Goal: Information Seeking & Learning: Learn about a topic

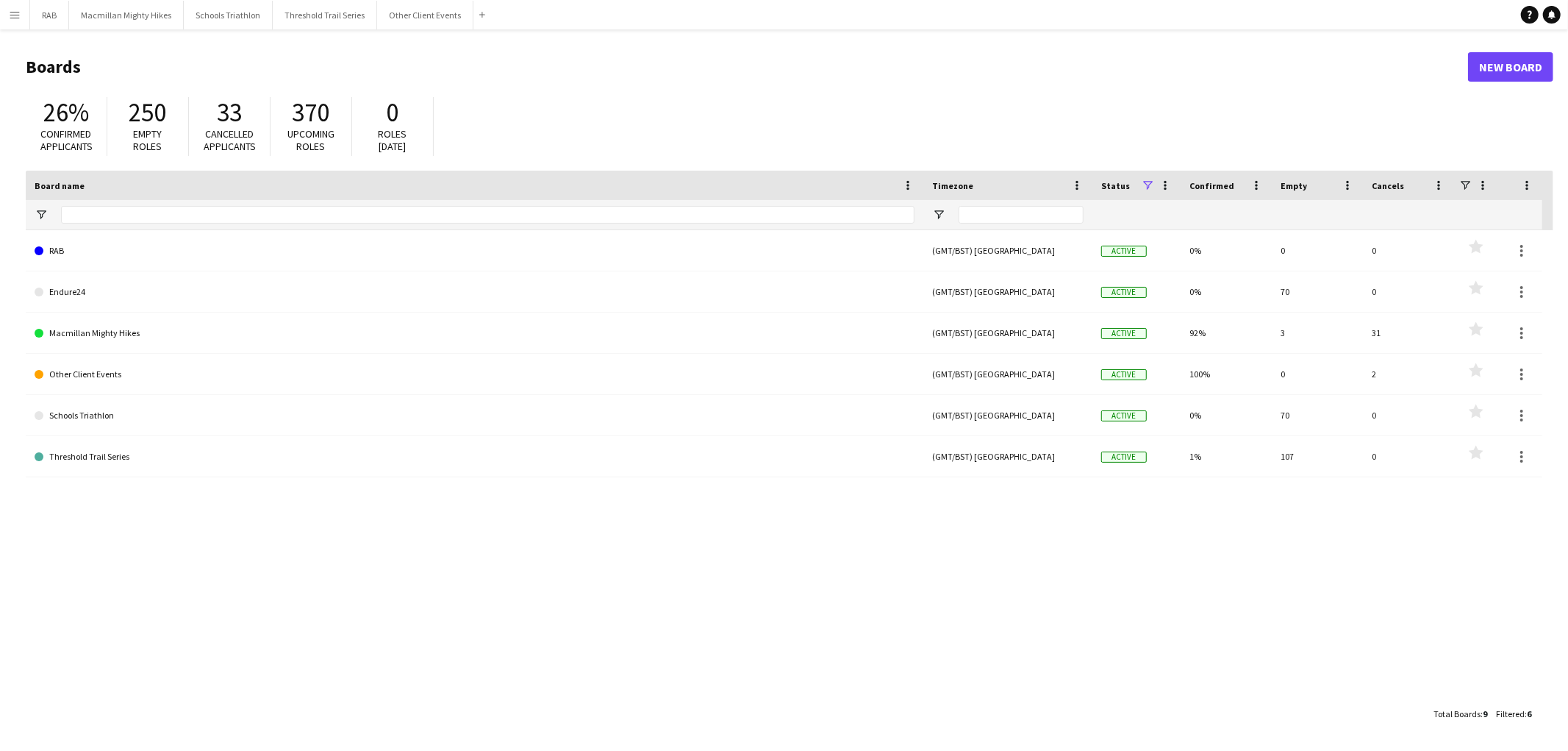
click at [13, 19] on app-icon "Menu" at bounding box center [15, 15] width 12 height 12
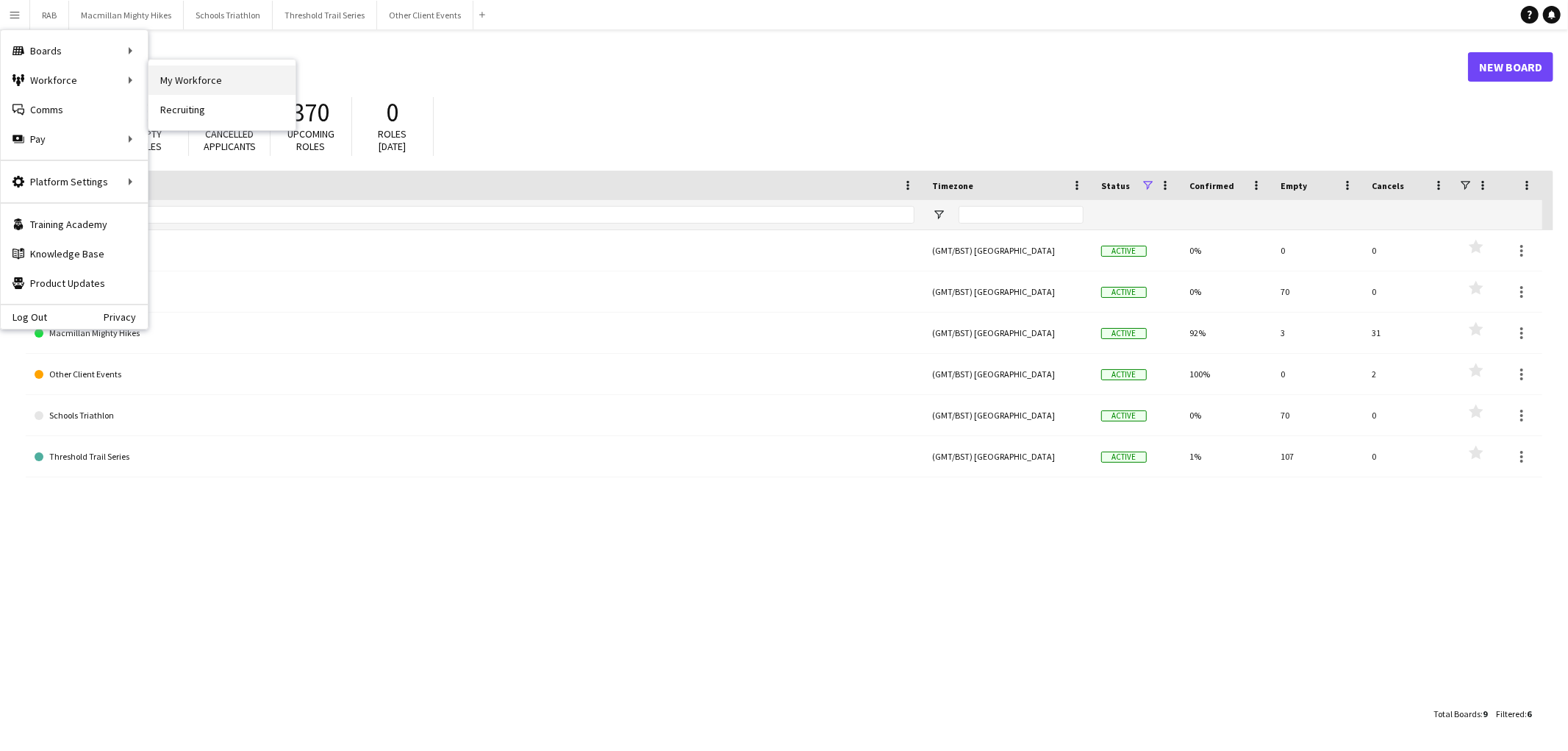
click at [211, 79] on link "My Workforce" at bounding box center [222, 80] width 147 height 30
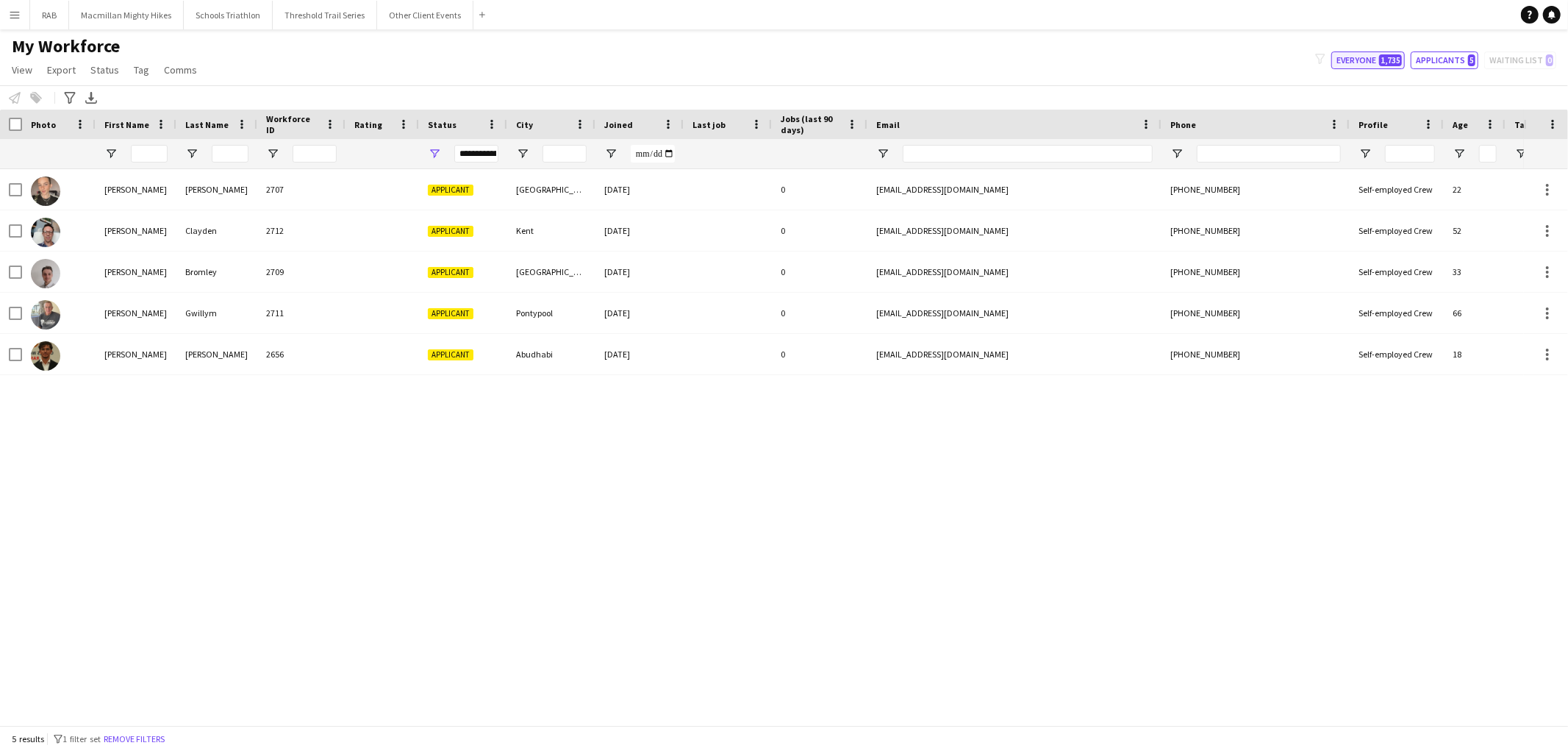
click at [1372, 62] on button "Everyone 1,735" at bounding box center [1367, 60] width 73 height 18
type input "**********"
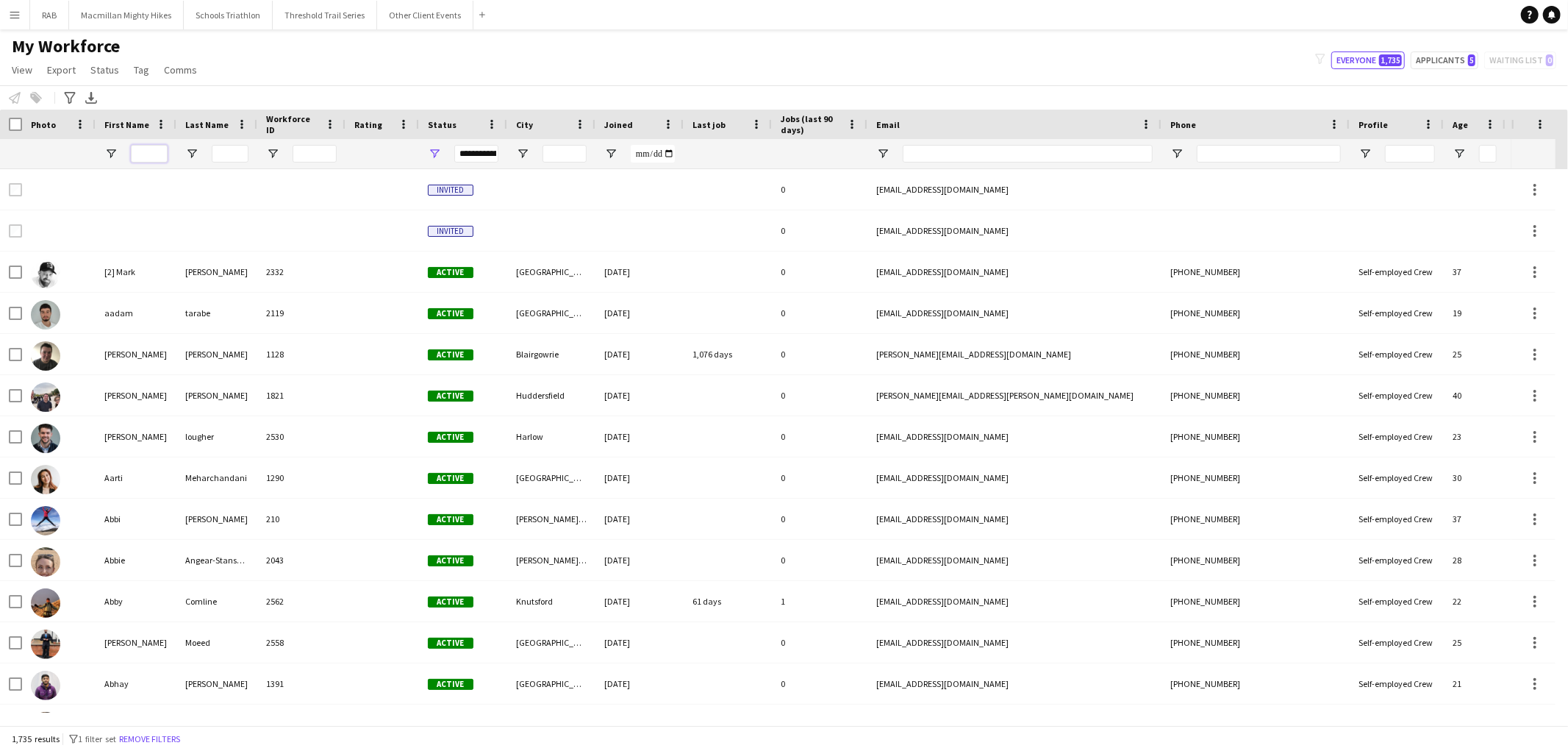
click at [146, 158] on input "First Name Filter Input" at bounding box center [150, 154] width 37 height 18
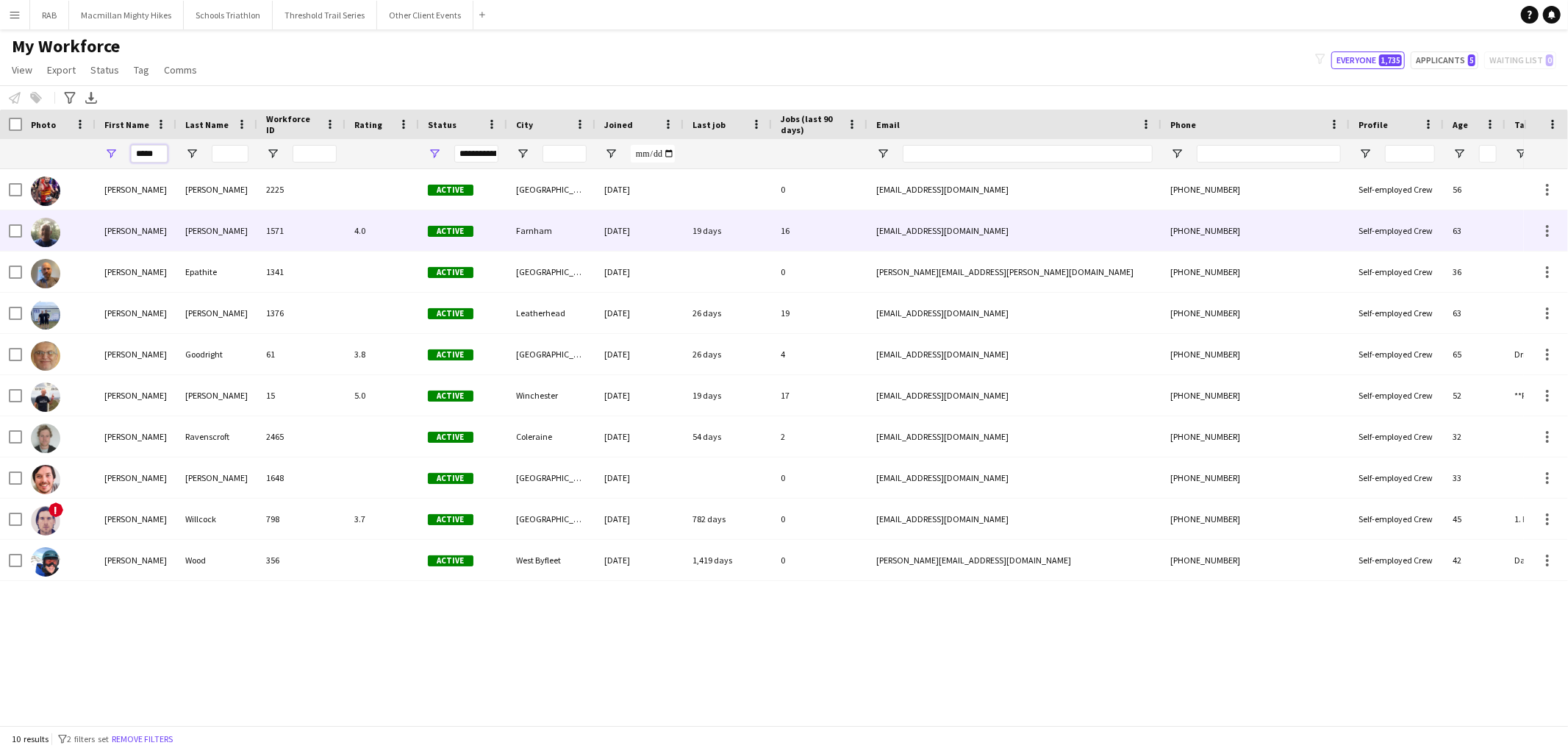
type input "*****"
click at [187, 229] on div "[PERSON_NAME]" at bounding box center [216, 230] width 81 height 41
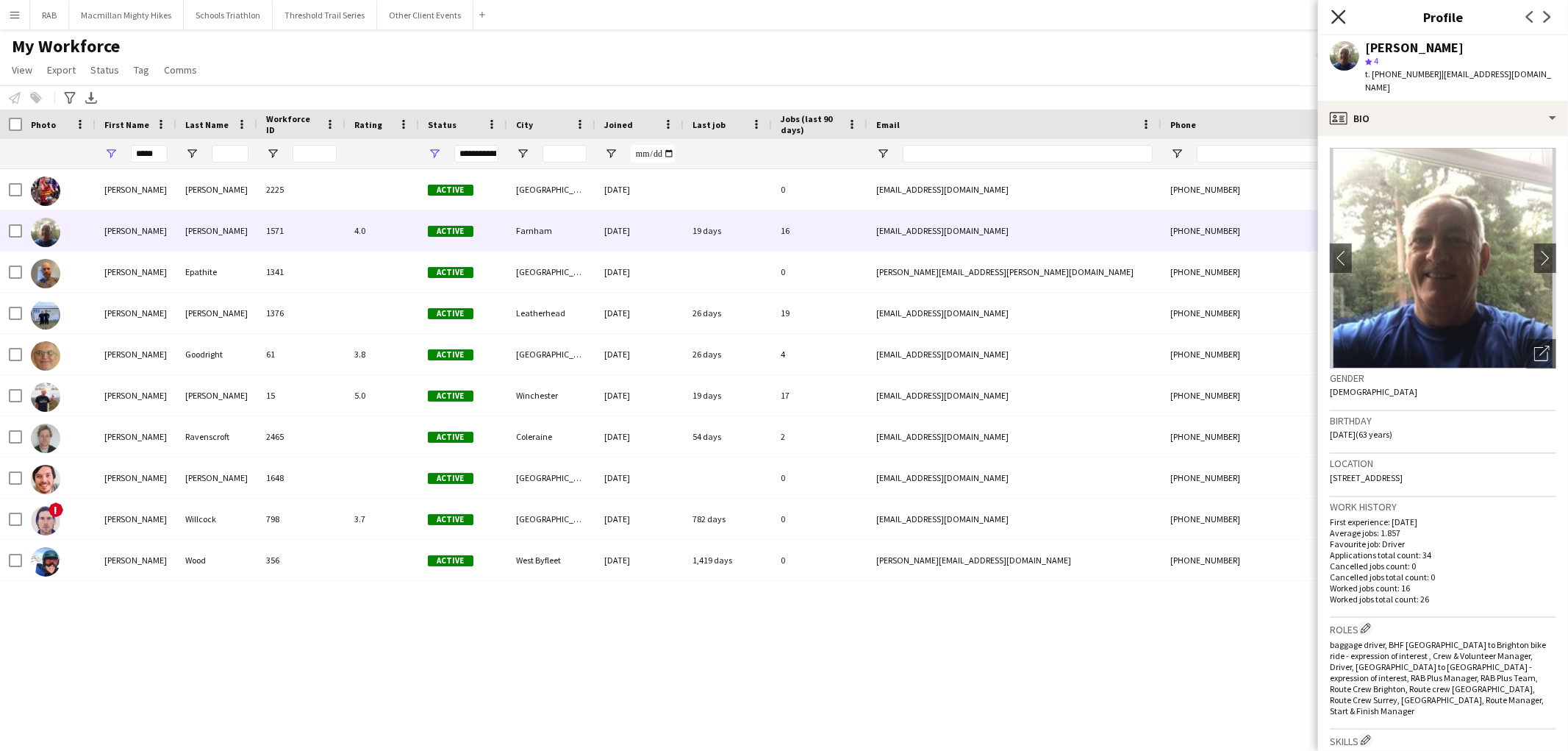
click at [1336, 21] on icon "Close pop-in" at bounding box center [1338, 16] width 14 height 14
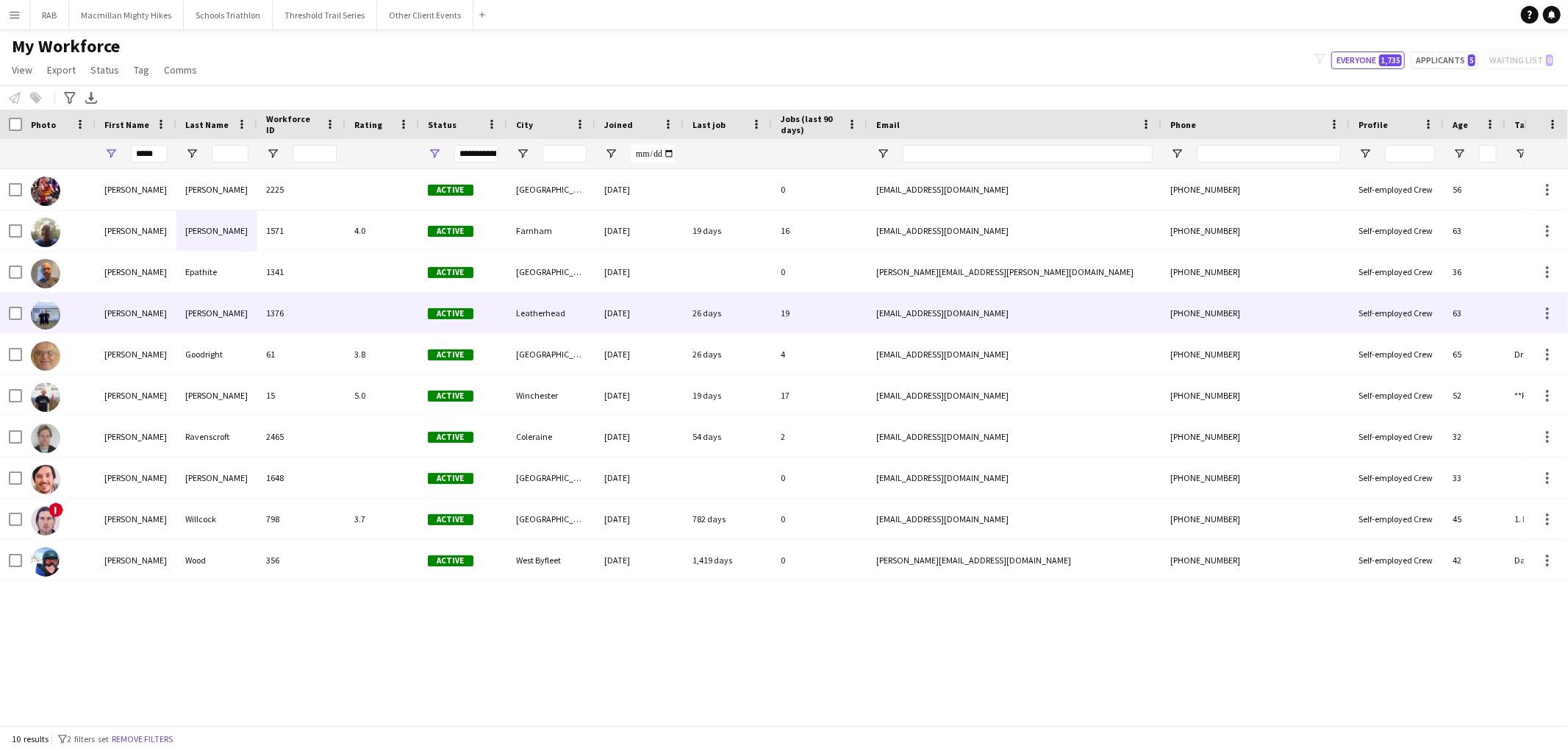
click at [192, 310] on div "[PERSON_NAME]" at bounding box center [216, 313] width 81 height 41
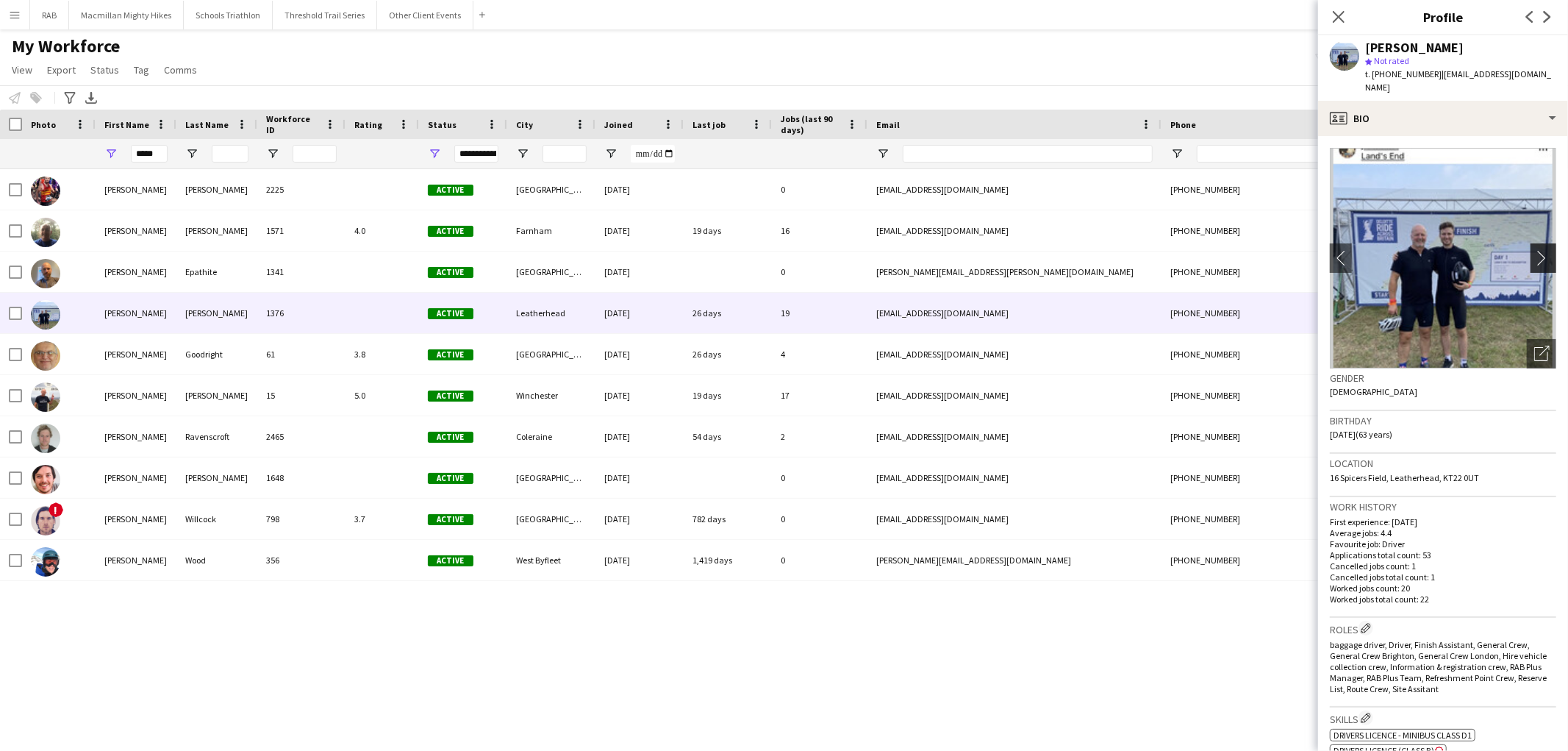
click at [1535, 250] on app-icon "chevron-right" at bounding box center [1545, 258] width 23 height 16
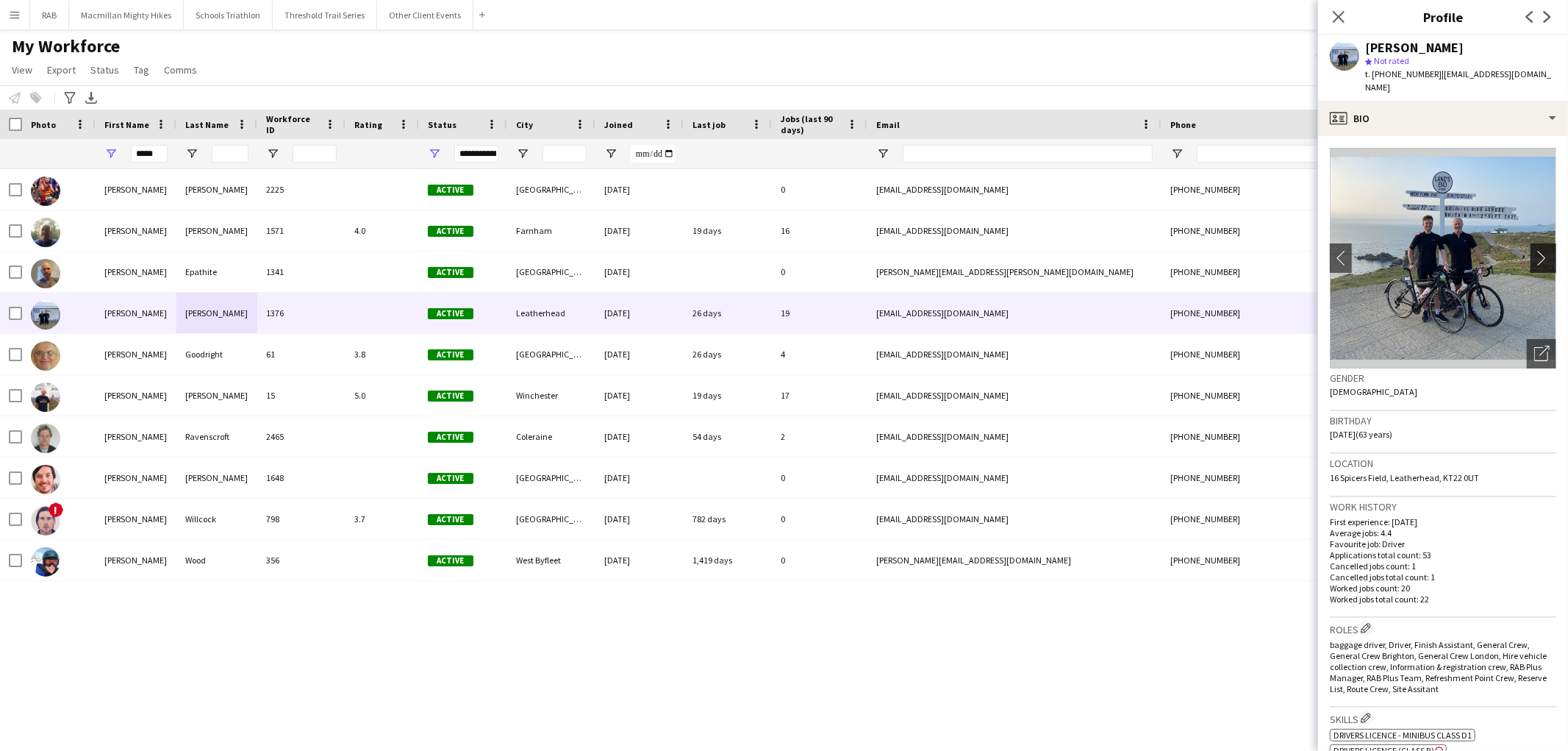
click at [1534, 250] on app-icon "chevron-right" at bounding box center [1545, 258] width 23 height 16
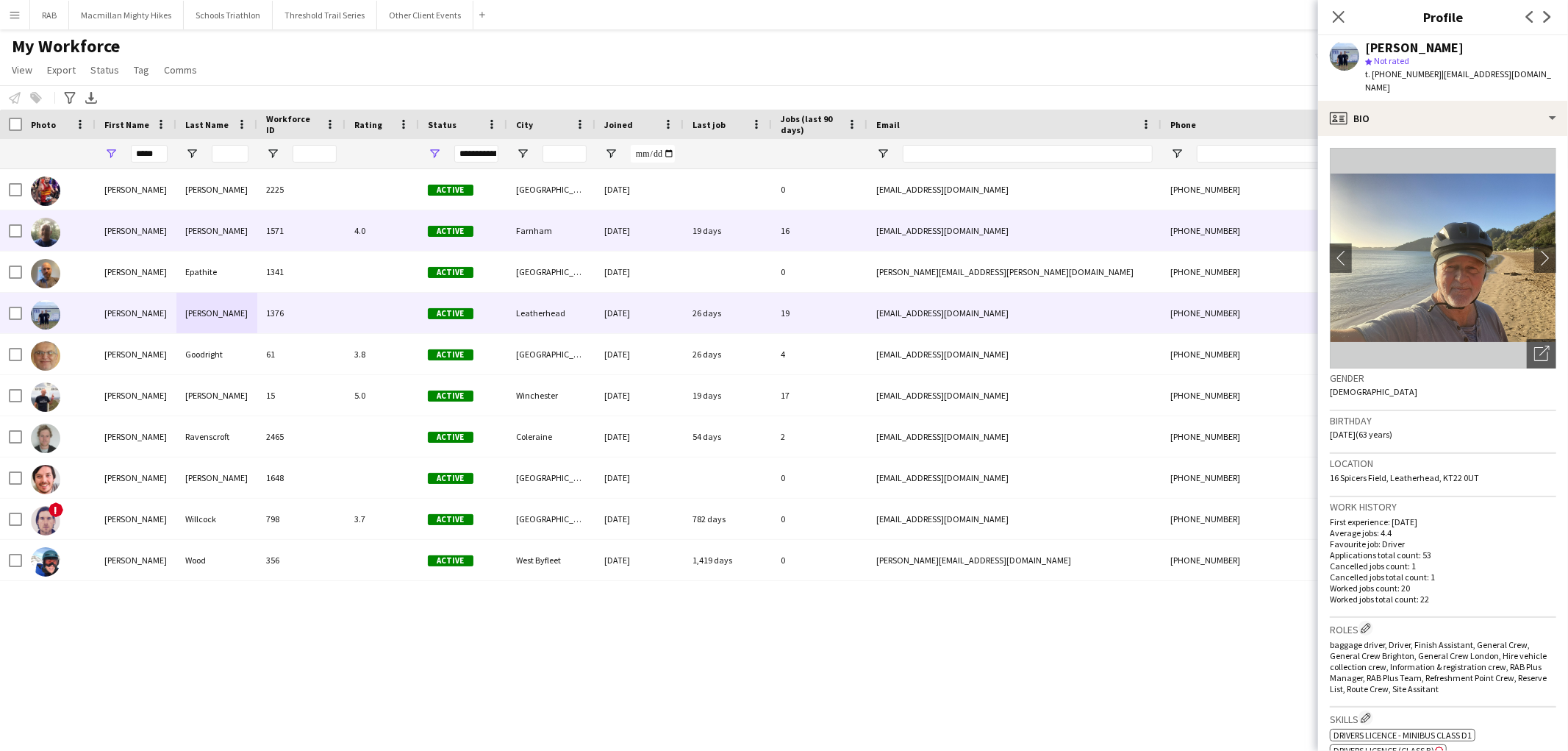
click at [175, 234] on div "[PERSON_NAME]" at bounding box center [135, 230] width 81 height 41
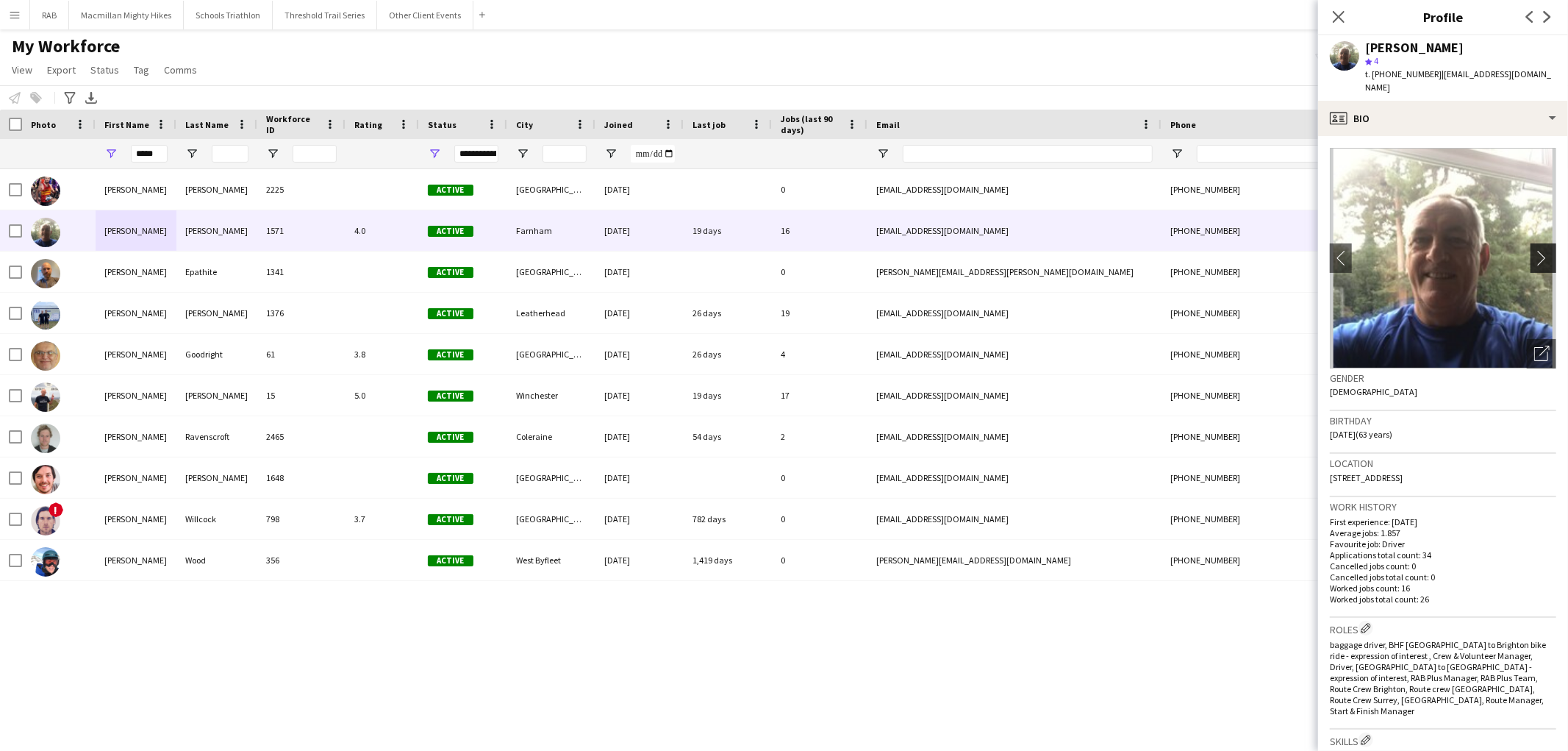
click at [1534, 250] on app-icon "chevron-right" at bounding box center [1545, 258] width 23 height 16
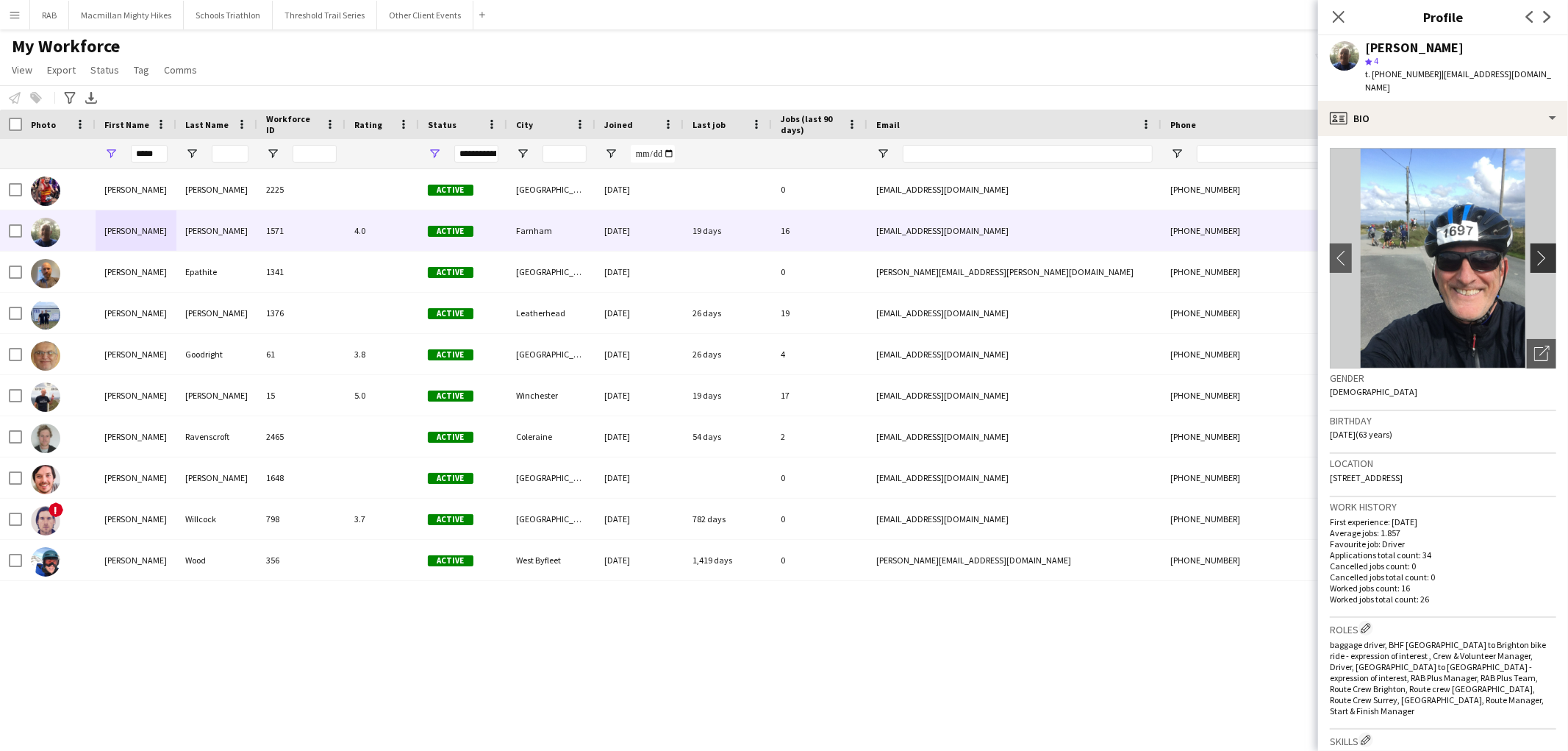
click at [1534, 250] on app-icon "chevron-right" at bounding box center [1545, 258] width 23 height 16
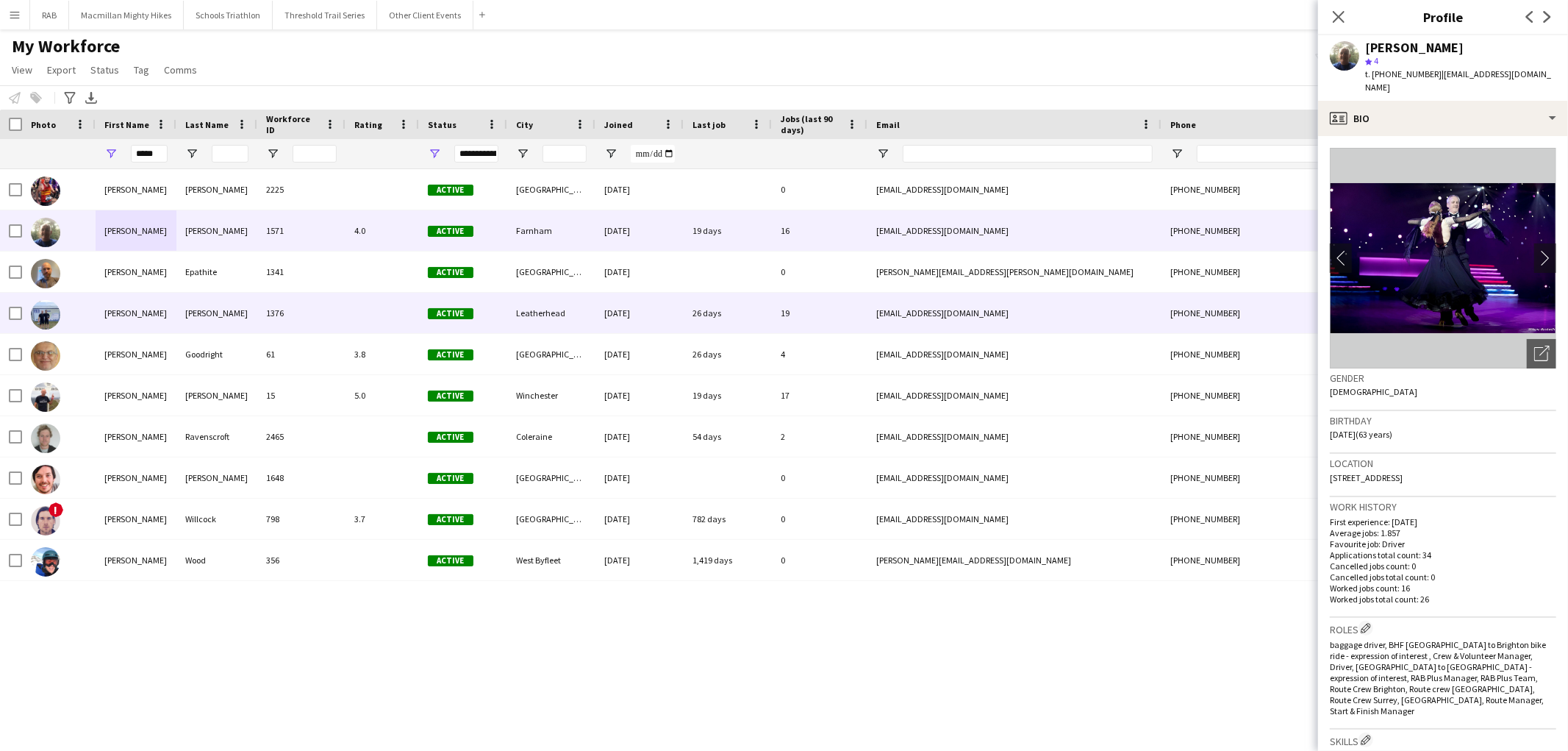
click at [121, 306] on div "[PERSON_NAME]" at bounding box center [135, 313] width 81 height 41
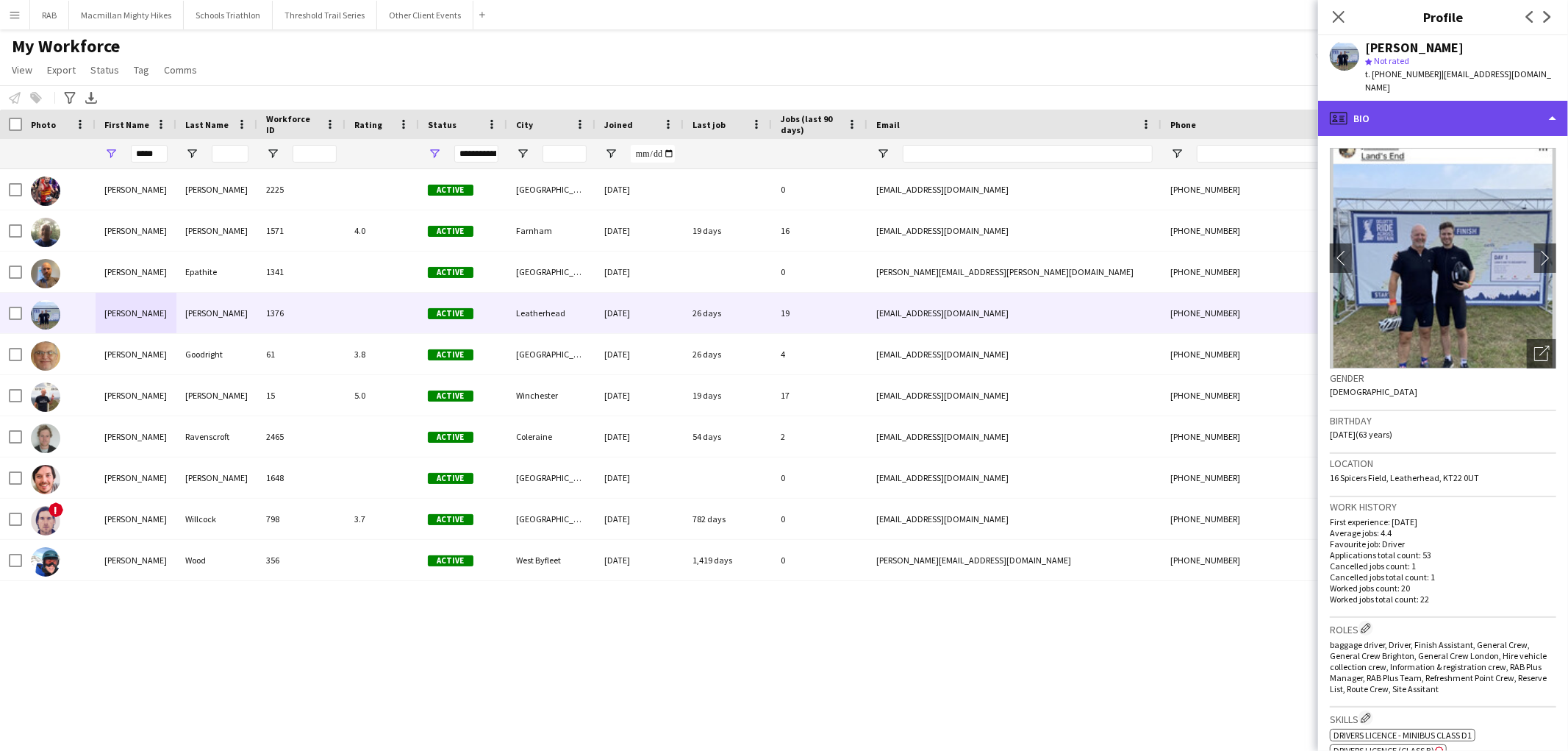
click at [1493, 107] on div "profile Bio" at bounding box center [1443, 119] width 250 height 36
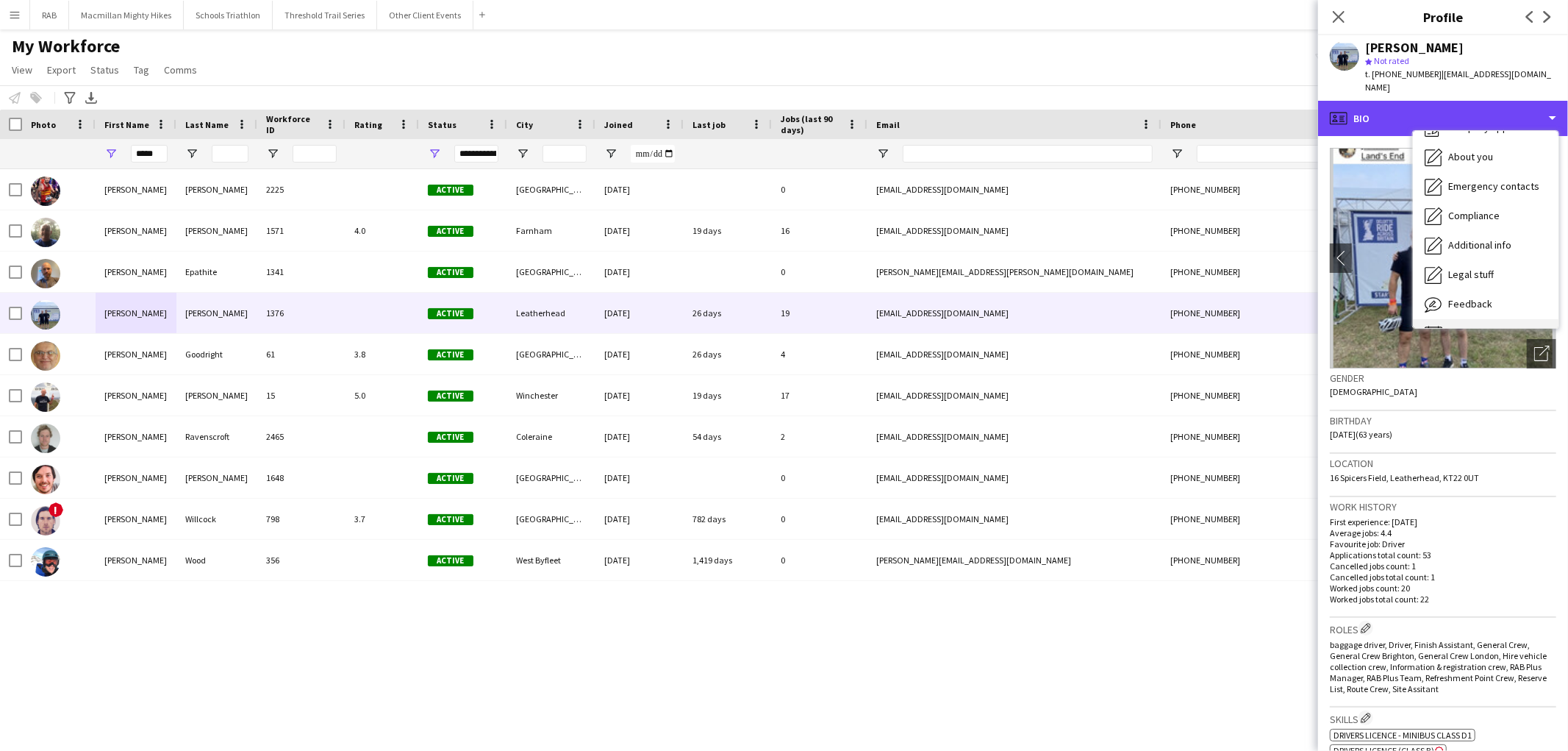
scroll to position [79, 0]
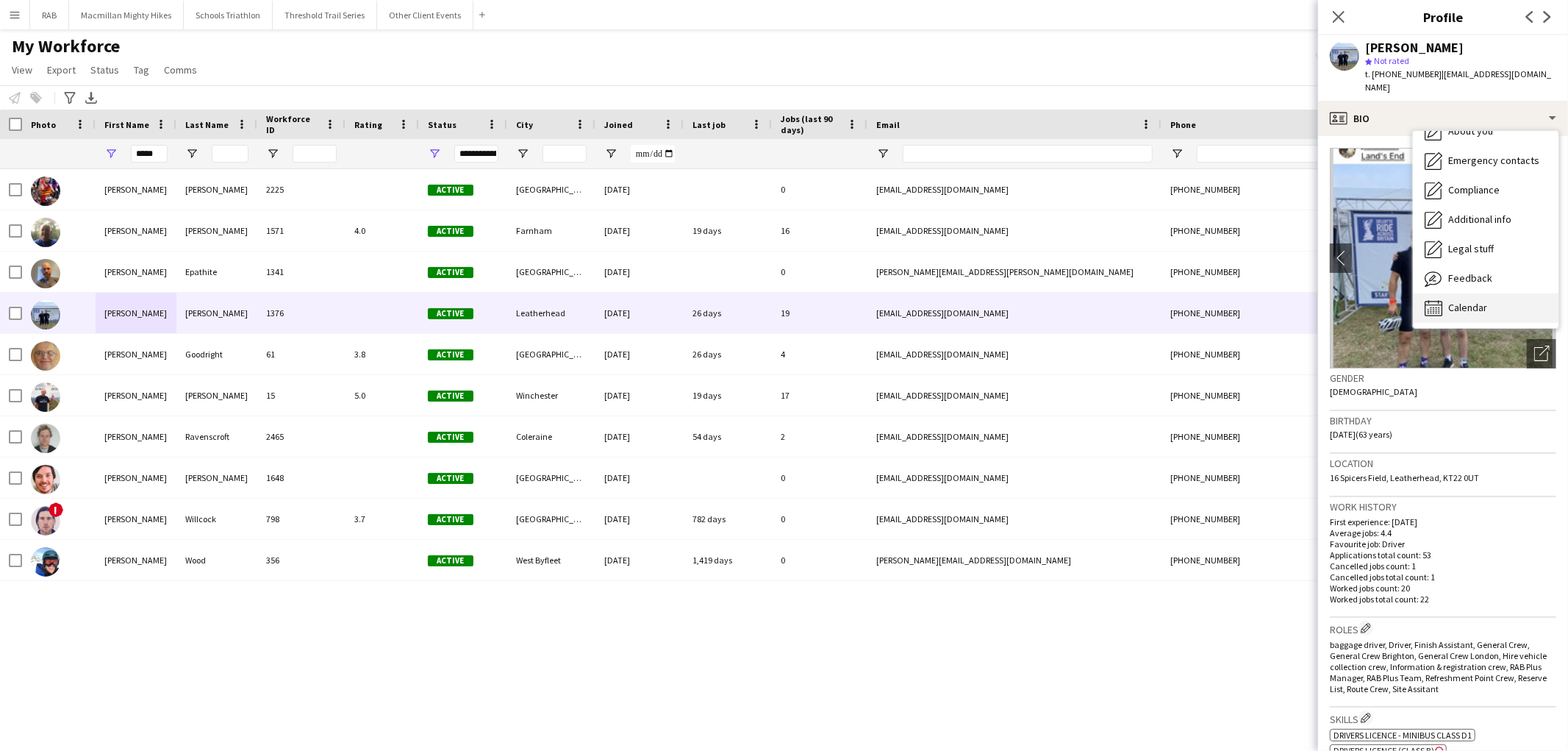
click at [1467, 301] on span "Calendar" at bounding box center [1467, 307] width 39 height 13
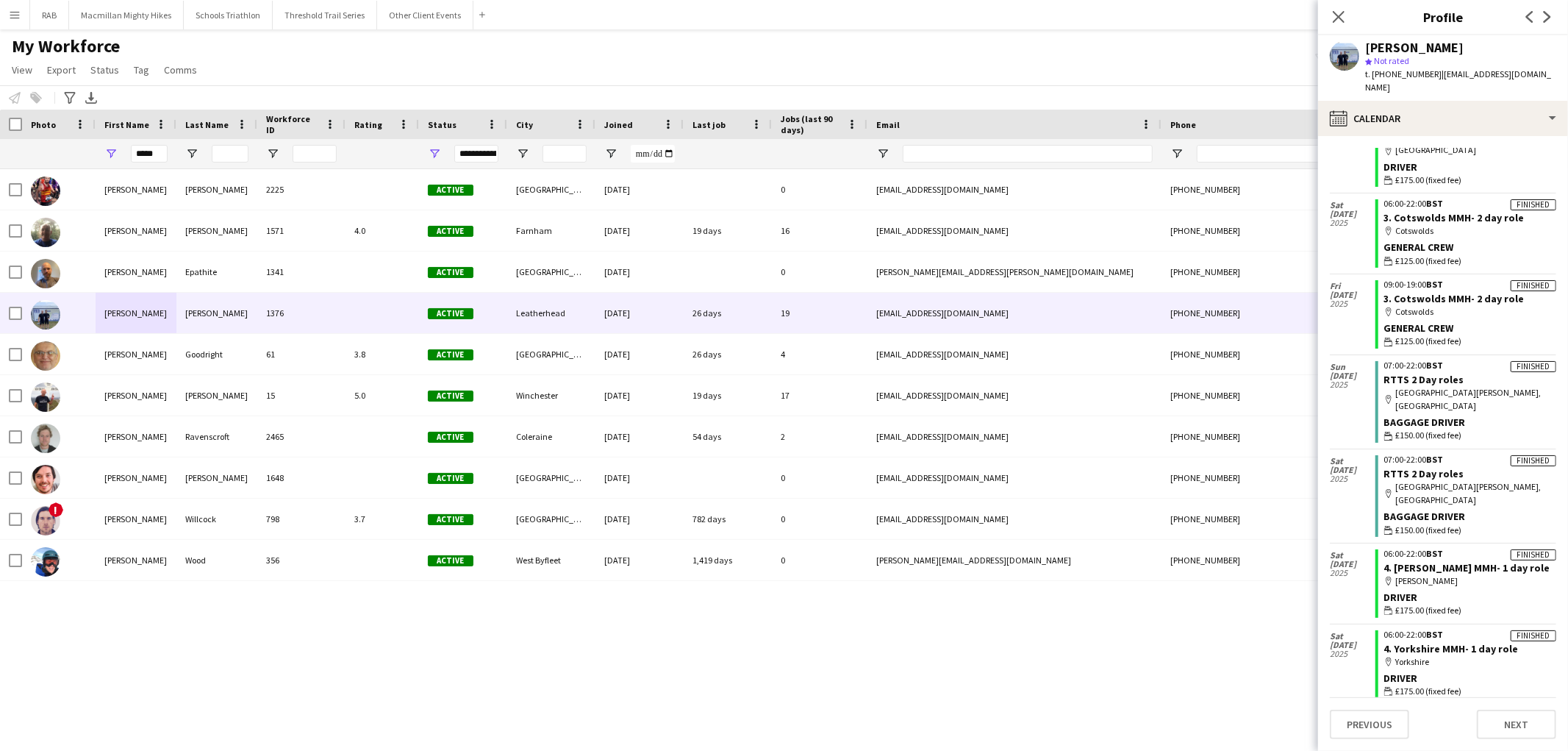
scroll to position [207, 0]
